Goal: Transaction & Acquisition: Purchase product/service

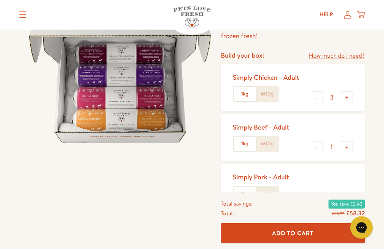
scroll to position [75, 0]
click at [273, 93] on label "600g" at bounding box center [267, 94] width 22 height 14
click at [0, 0] on input "600g" at bounding box center [0, 0] width 0 height 0
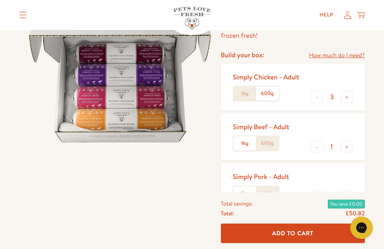
click at [268, 142] on label "600g" at bounding box center [267, 143] width 22 height 14
click at [0, 0] on input "600g" at bounding box center [0, 0] width 0 height 0
click at [272, 191] on label "600g" at bounding box center [267, 194] width 22 height 14
click at [0, 0] on input "600g" at bounding box center [0, 0] width 0 height 0
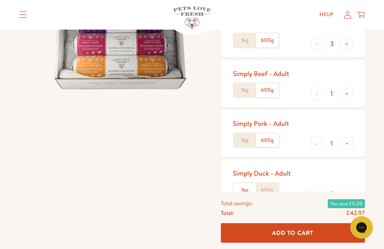
scroll to position [129, 0]
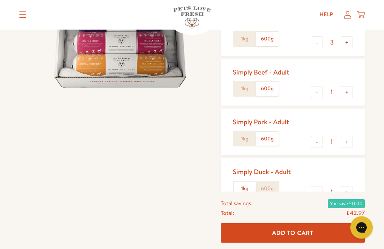
click at [268, 187] on label "600g" at bounding box center [267, 189] width 22 height 14
click at [0, 0] on input "600g" at bounding box center [0, 0] width 0 height 0
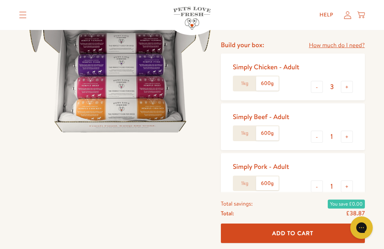
scroll to position [84, 0]
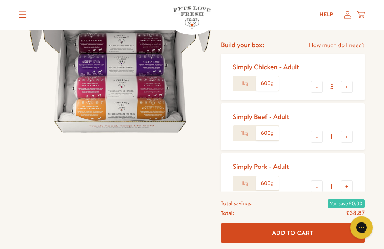
click at [350, 84] on button "+" at bounding box center [347, 87] width 12 height 12
type input "4"
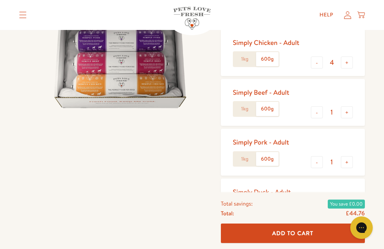
scroll to position [109, 0]
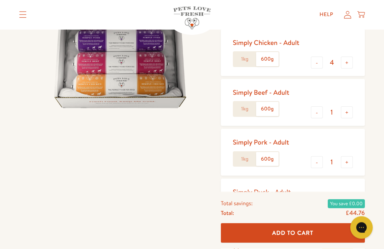
click at [351, 109] on button "+" at bounding box center [347, 113] width 12 height 12
type input "2"
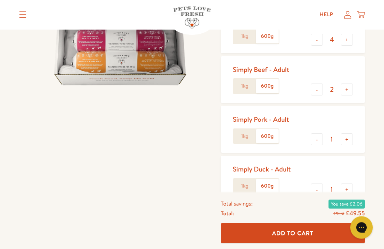
scroll to position [138, 0]
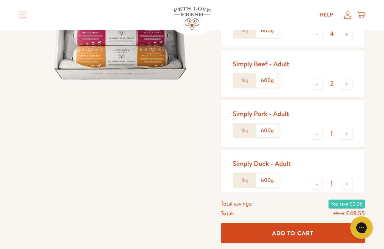
click at [352, 179] on button "+" at bounding box center [347, 184] width 12 height 12
type input "2"
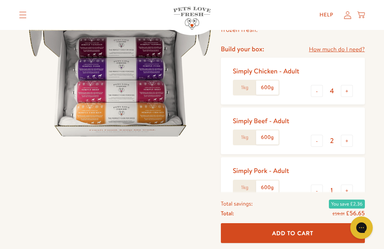
scroll to position [80, 0]
click at [349, 90] on button "+" at bounding box center [347, 91] width 12 height 12
type input "5"
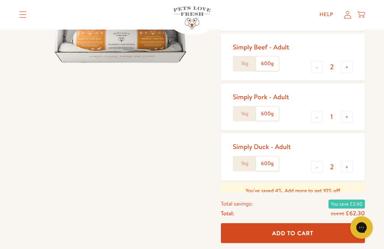
scroll to position [157, 0]
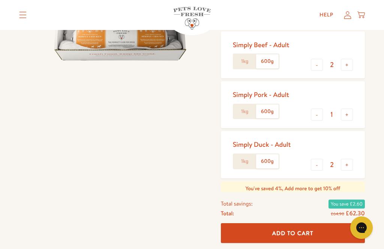
click at [351, 115] on button "+" at bounding box center [347, 115] width 12 height 12
click at [352, 115] on button "+" at bounding box center [347, 115] width 12 height 12
type input "3"
click at [352, 165] on button "+" at bounding box center [347, 165] width 12 height 12
type input "3"
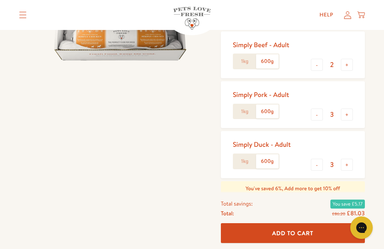
click at [351, 61] on button "+" at bounding box center [347, 65] width 12 height 12
type input "3"
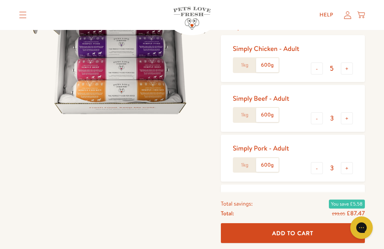
scroll to position [102, 0]
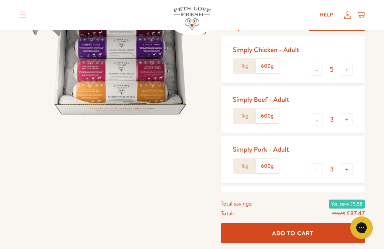
click at [351, 68] on button "+" at bounding box center [347, 70] width 12 height 12
click at [352, 70] on button "+" at bounding box center [347, 70] width 12 height 12
click at [352, 66] on button "+" at bounding box center [347, 70] width 12 height 12
click at [352, 69] on button "+" at bounding box center [347, 70] width 12 height 12
click at [352, 67] on button "+" at bounding box center [347, 70] width 12 height 12
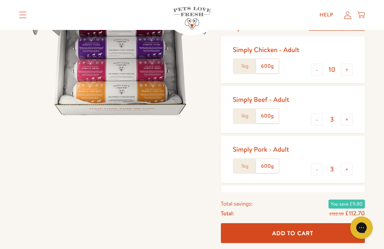
click at [352, 66] on button "+" at bounding box center [347, 70] width 12 height 12
click at [313, 72] on button "-" at bounding box center [317, 70] width 12 height 12
click at [314, 70] on button "-" at bounding box center [317, 70] width 12 height 12
click at [313, 70] on button "-" at bounding box center [317, 70] width 12 height 12
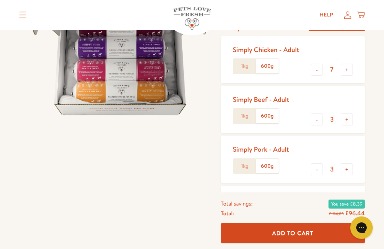
click at [312, 71] on button "-" at bounding box center [317, 70] width 12 height 12
click at [312, 72] on button "-" at bounding box center [317, 70] width 12 height 12
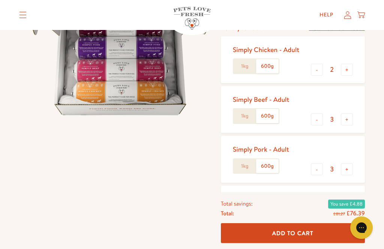
click at [313, 73] on button "-" at bounding box center [317, 70] width 12 height 12
click at [313, 74] on button "-" at bounding box center [317, 70] width 12 height 12
click at [312, 73] on button "-" at bounding box center [317, 70] width 12 height 12
click at [350, 72] on button "+" at bounding box center [347, 70] width 12 height 12
click at [350, 64] on button "+" at bounding box center [347, 70] width 12 height 12
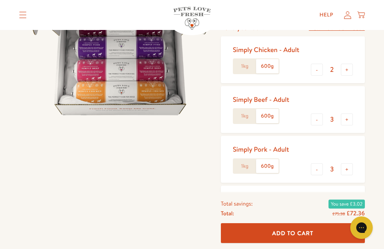
click at [350, 67] on button "+" at bounding box center [347, 70] width 12 height 12
click at [350, 66] on button "+" at bounding box center [347, 70] width 12 height 12
type input "5"
click at [317, 116] on button "-" at bounding box center [317, 120] width 12 height 12
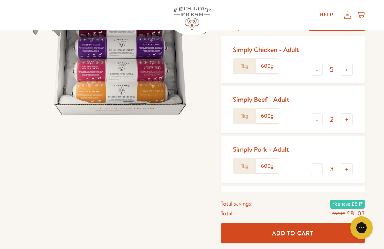
click at [316, 116] on button "-" at bounding box center [317, 120] width 12 height 12
click at [349, 118] on button "+" at bounding box center [347, 120] width 12 height 12
type input "2"
click at [314, 165] on button "-" at bounding box center [317, 169] width 12 height 12
type input "2"
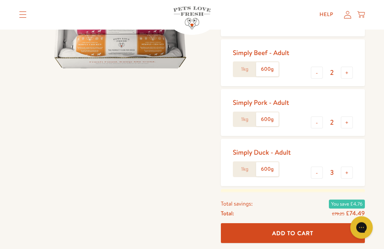
click at [319, 171] on button "-" at bounding box center [317, 173] width 12 height 12
type input "2"
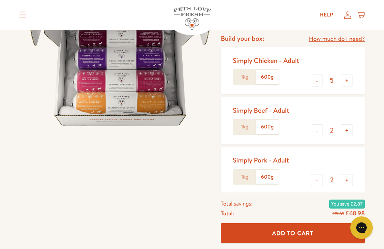
scroll to position [91, 0]
click at [243, 72] on label "1kg" at bounding box center [245, 77] width 22 height 14
click at [0, 0] on input "1kg" at bounding box center [0, 0] width 0 height 0
click at [319, 78] on button "-" at bounding box center [317, 81] width 12 height 12
click at [323, 78] on input "4" at bounding box center [332, 81] width 18 height 8
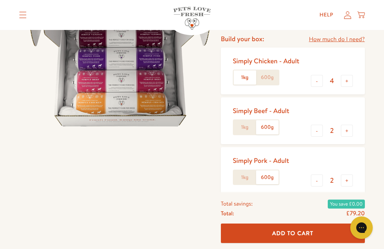
click at [371, 95] on div "Pets Love Fresh - Adult Gently cooked, complete dog food, delivered frozen fres…" at bounding box center [192, 191] width 384 height 472
click at [312, 79] on button "-" at bounding box center [317, 81] width 12 height 12
type input "3"
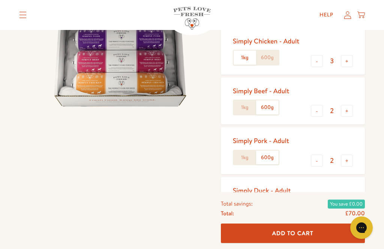
scroll to position [110, 0]
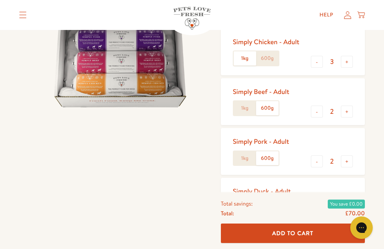
click at [351, 110] on button "+" at bounding box center [347, 112] width 12 height 12
click at [320, 112] on button "-" at bounding box center [317, 112] width 12 height 12
type input "2"
click at [267, 57] on label "600g" at bounding box center [267, 58] width 22 height 14
click at [0, 0] on input "600g" at bounding box center [0, 0] width 0 height 0
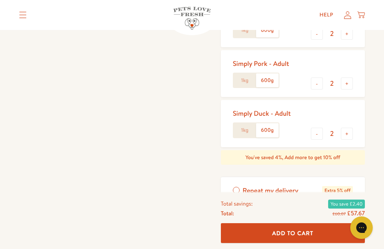
scroll to position [187, 0]
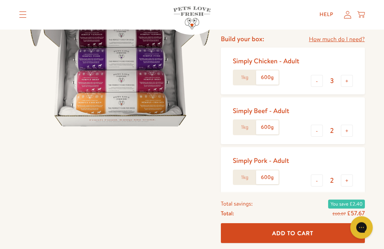
click at [350, 81] on button "+" at bounding box center [347, 81] width 12 height 12
type input "4"
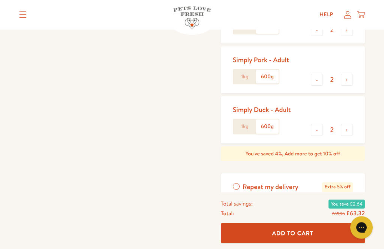
scroll to position [192, 0]
click at [238, 183] on label "Repeat my delivery Extra 5% off" at bounding box center [293, 186] width 144 height 27
click at [0, 0] on input "Repeat my delivery Extra 5% off" at bounding box center [0, 0] width 0 height 0
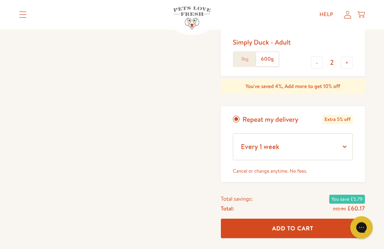
scroll to position [260, 0]
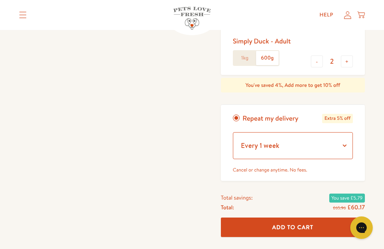
click at [349, 144] on select "Every 1 week Every 2 weeks Every 3 weeks Every 5 weeks Every 7 weeks Every 11 w…" at bounding box center [293, 145] width 120 height 27
select select "Every 5 weeks"
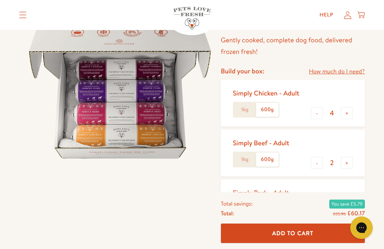
scroll to position [58, 0]
click at [351, 112] on button "+" at bounding box center [347, 114] width 12 height 12
type input "5"
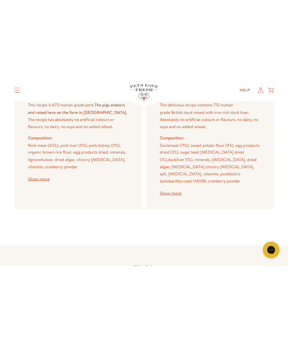
scroll to position [1591, 0]
